Goal: Information Seeking & Learning: Learn about a topic

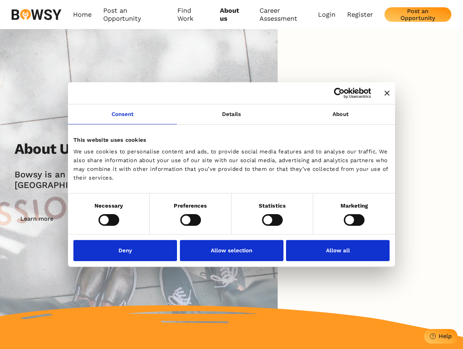
click at [384, 93] on icon "Close banner" at bounding box center [386, 92] width 5 height 5
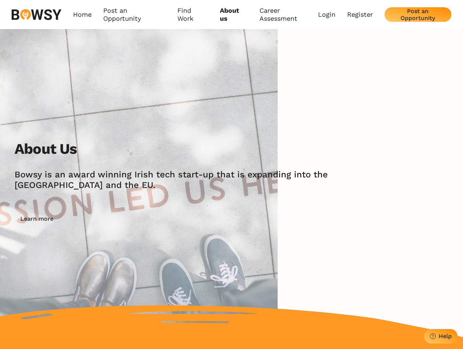
click at [122, 118] on link "Consent" at bounding box center [122, 114] width 109 height 20
click at [231, 118] on img at bounding box center [138, 183] width 277 height 308
click at [340, 118] on div "About Us [PERSON_NAME] is an award winning Irish tech start-up that is expandin…" at bounding box center [231, 183] width 463 height 308
click at [109, 219] on div "About Us [PERSON_NAME] is an award winning Irish tech start-up that is expandin…" at bounding box center [239, 183] width 448 height 86
click at [190, 219] on div "About Us [PERSON_NAME] is an award winning Irish tech start-up that is expandin…" at bounding box center [239, 183] width 448 height 86
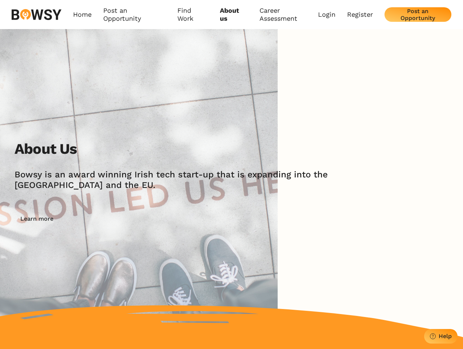
click at [272, 219] on div "About Us [PERSON_NAME] is an award winning Irish tech start-up that is expandin…" at bounding box center [239, 183] width 448 height 86
click at [354, 219] on div "About Us [PERSON_NAME] is an award winning Irish tech start-up that is expandin…" at bounding box center [239, 183] width 448 height 86
click at [127, 250] on img at bounding box center [138, 183] width 277 height 308
click at [231, 250] on img at bounding box center [138, 183] width 277 height 308
